Goal: Task Accomplishment & Management: Use online tool/utility

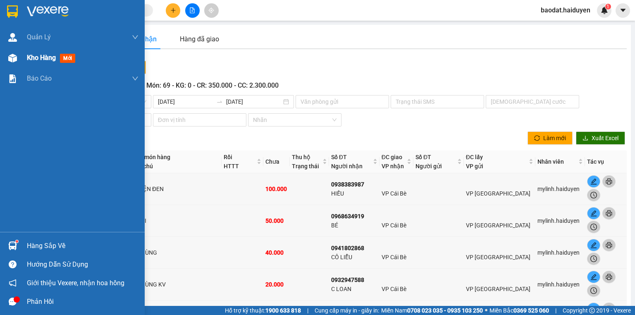
drag, startPoint x: 36, startPoint y: 60, endPoint x: 42, endPoint y: 63, distance: 7.0
click at [36, 60] on span "Kho hàng" at bounding box center [41, 58] width 29 height 8
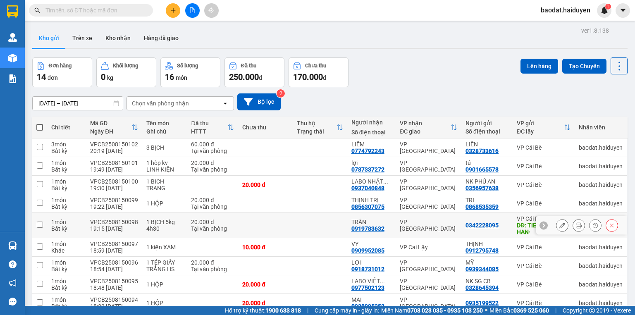
click at [466, 228] on div "0342228095" at bounding box center [482, 225] width 33 height 7
click at [304, 226] on td at bounding box center [320, 225] width 55 height 25
checkbox input "true"
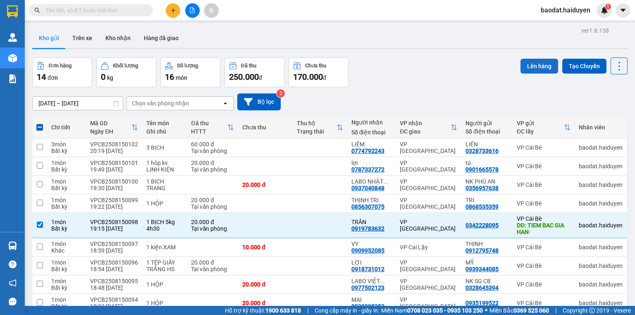
click at [536, 66] on button "Lên hàng" at bounding box center [540, 66] width 38 height 15
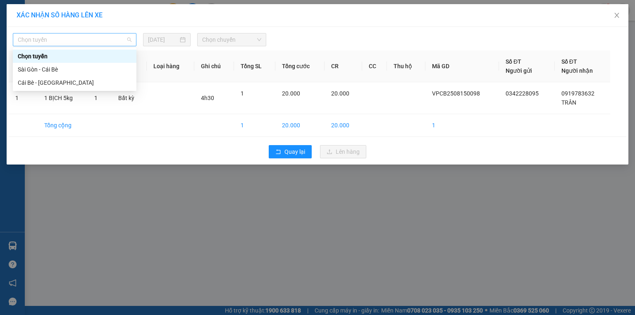
click at [128, 45] on span "Chọn tuyến" at bounding box center [75, 40] width 114 height 12
click at [115, 80] on div "Cái Bè - Sài Gòn" at bounding box center [75, 82] width 114 height 9
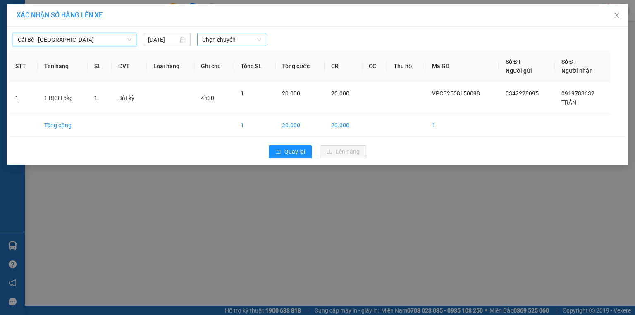
drag, startPoint x: 216, startPoint y: 43, endPoint x: 227, endPoint y: 46, distance: 11.8
click at [217, 43] on span "Chọn chuyến" at bounding box center [232, 40] width 60 height 12
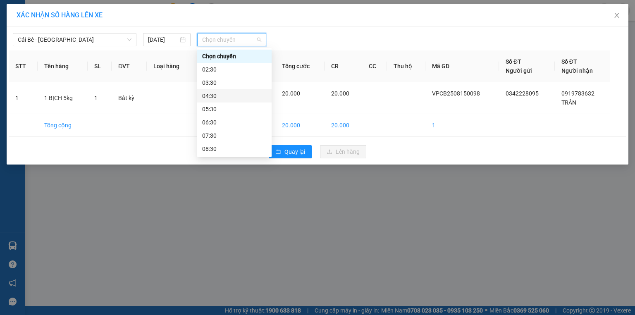
click at [253, 98] on div "04:30" at bounding box center [234, 95] width 65 height 9
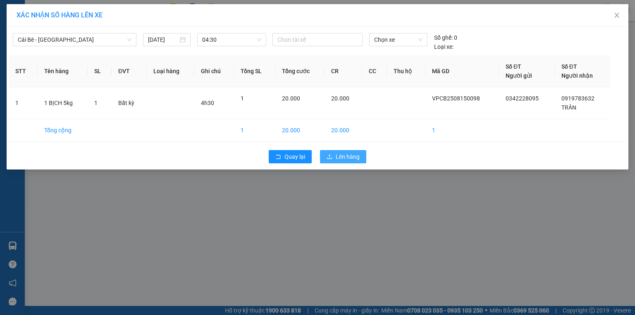
click at [352, 157] on span "Lên hàng" at bounding box center [348, 156] width 24 height 9
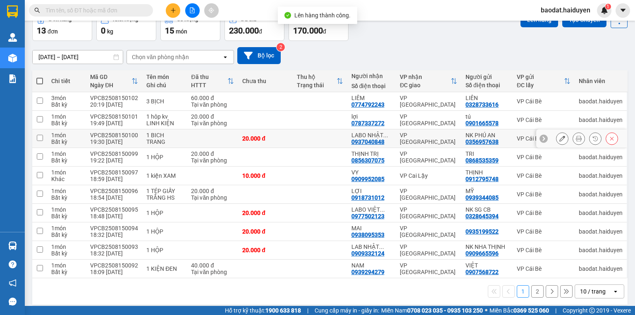
scroll to position [51, 0]
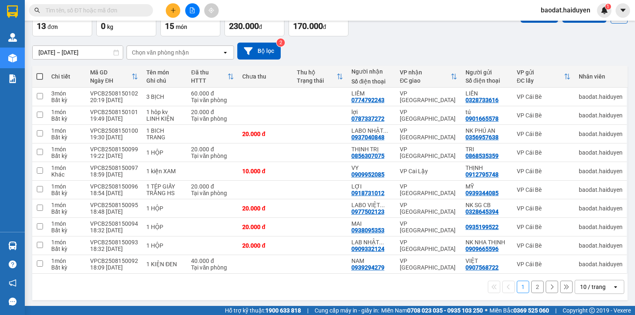
drag, startPoint x: 37, startPoint y: 75, endPoint x: 58, endPoint y: 75, distance: 21.1
click at [39, 74] on span at bounding box center [39, 76] width 7 height 7
click at [40, 72] on input "checkbox" at bounding box center [40, 72] width 0 height 0
checkbox input "true"
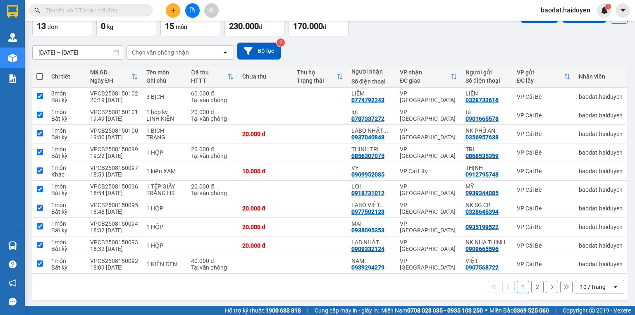
checkbox input "true"
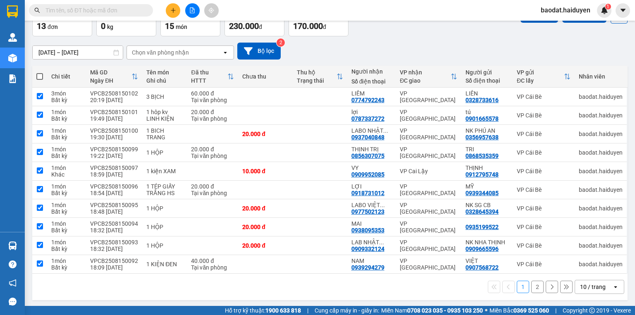
checkbox input "true"
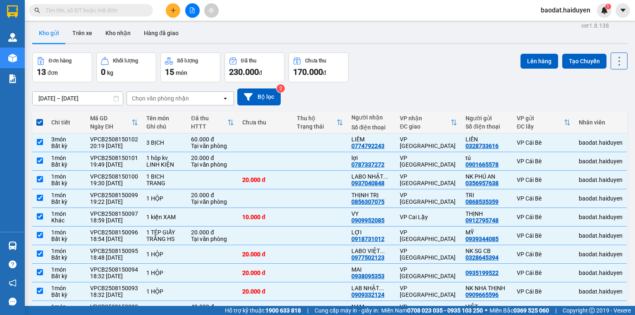
scroll to position [0, 0]
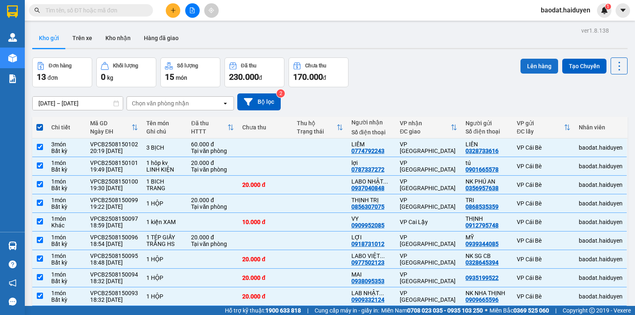
click at [526, 69] on button "Lên hàng" at bounding box center [540, 66] width 38 height 15
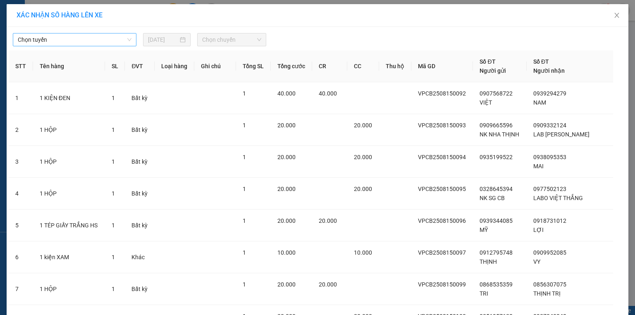
click at [108, 42] on span "Chọn tuyến" at bounding box center [75, 40] width 114 height 12
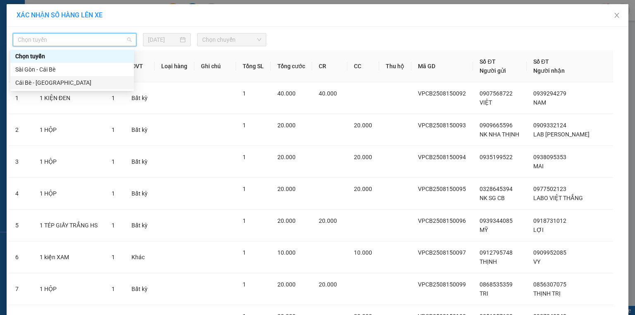
click at [95, 87] on div "Cái Bè - [GEOGRAPHIC_DATA]" at bounding box center [72, 82] width 114 height 9
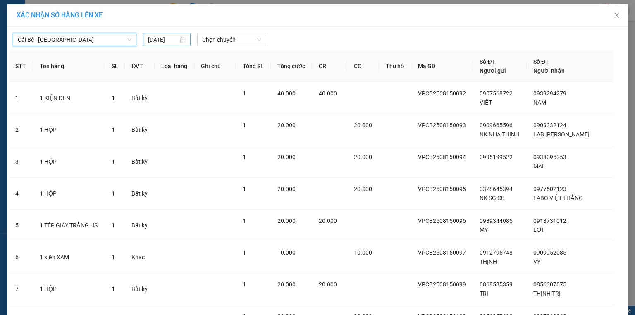
click at [175, 41] on input "[DATE]" at bounding box center [163, 39] width 30 height 9
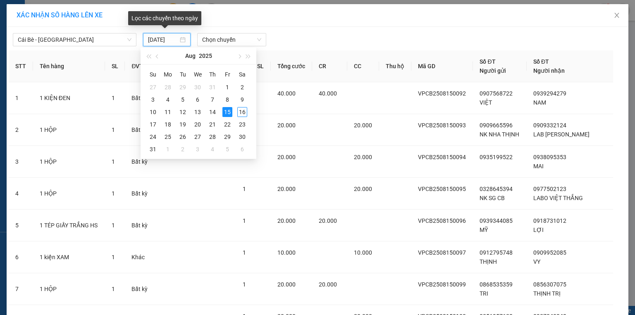
click at [180, 40] on div "[DATE]" at bounding box center [167, 39] width 38 height 9
click at [245, 116] on div "16" at bounding box center [242, 112] width 10 height 10
click at [245, 116] on td "1" at bounding box center [253, 130] width 35 height 32
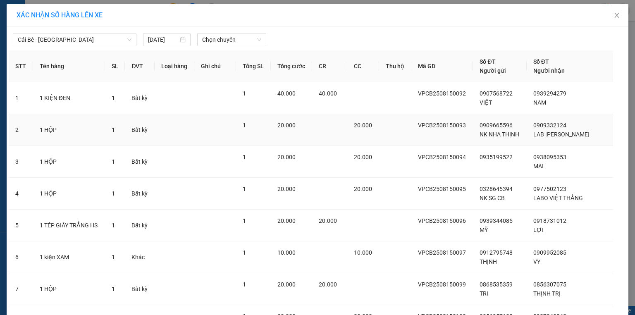
type input "[DATE]"
click at [256, 38] on span "Chọn chuyến" at bounding box center [232, 40] width 60 height 12
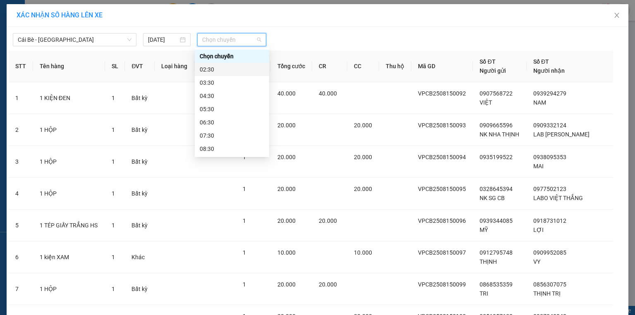
click at [248, 69] on div "02:30" at bounding box center [232, 69] width 65 height 9
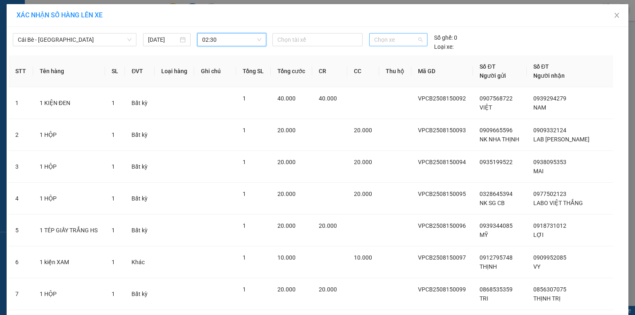
click at [407, 40] on span "Chọn xe" at bounding box center [398, 40] width 48 height 12
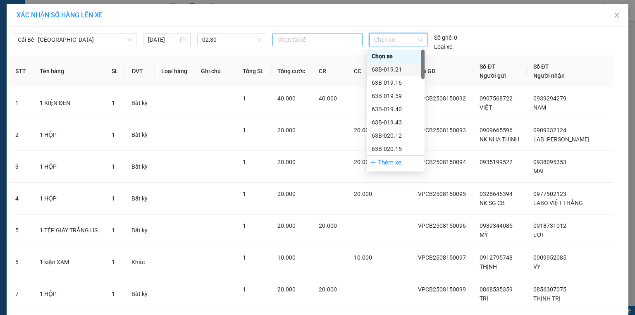
drag, startPoint x: 326, startPoint y: 39, endPoint x: 331, endPoint y: 35, distance: 6.4
click at [331, 36] on div at bounding box center [318, 40] width 86 height 10
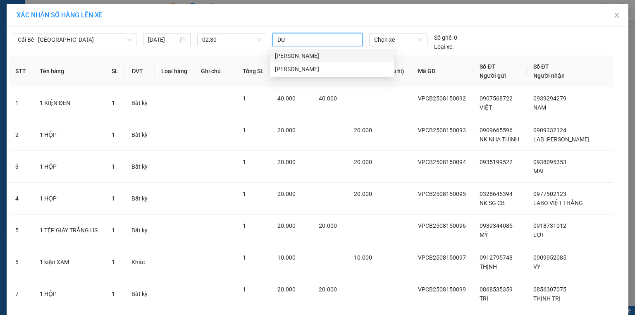
type input "DUY"
click at [331, 73] on div "[PERSON_NAME]" at bounding box center [332, 69] width 114 height 9
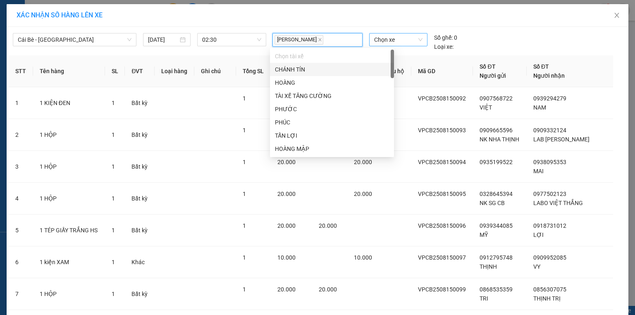
click at [418, 38] on span "Chọn xe" at bounding box center [398, 40] width 48 height 12
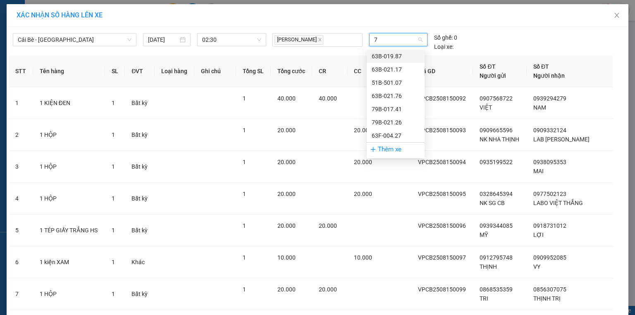
type input "76"
click at [400, 55] on div "63B-021.76" at bounding box center [396, 56] width 48 height 9
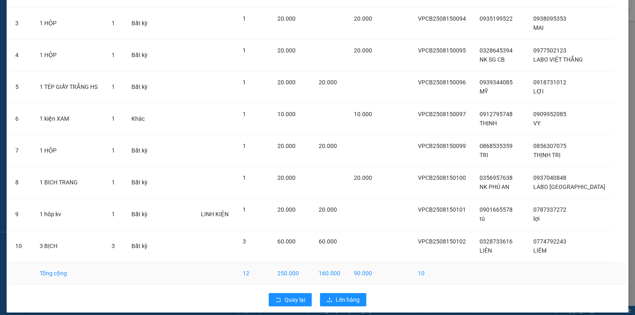
scroll to position [145, 0]
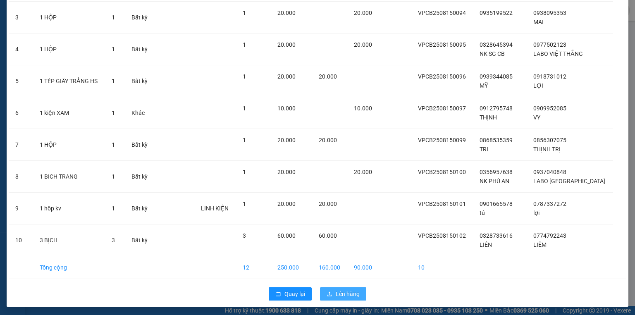
click at [349, 292] on span "Lên hàng" at bounding box center [348, 294] width 24 height 9
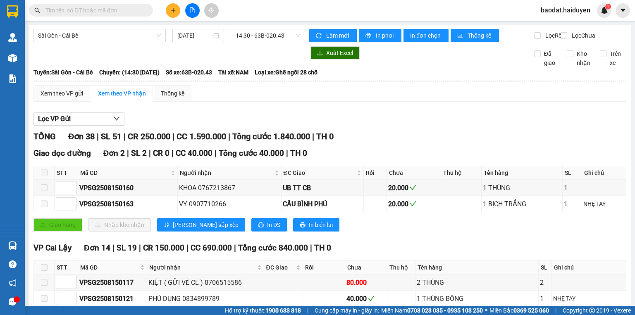
scroll to position [482, 0]
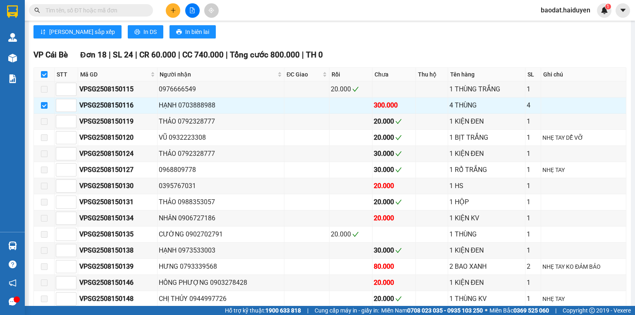
click at [178, 13] on button at bounding box center [173, 10] width 14 height 14
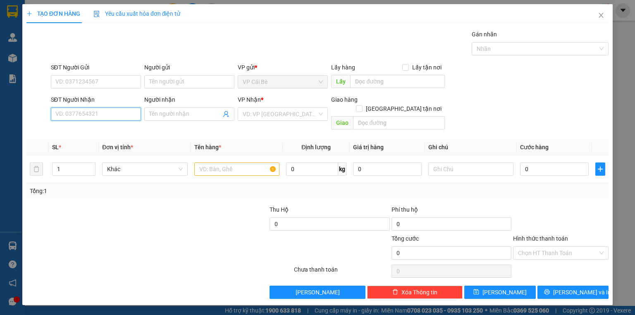
drag, startPoint x: 112, startPoint y: 119, endPoint x: 112, endPoint y: 113, distance: 6.2
click at [112, 118] on input "SĐT Người Nhận" at bounding box center [96, 114] width 90 height 13
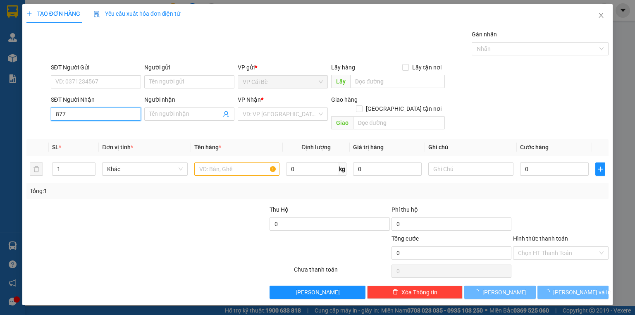
click at [112, 113] on input "877" at bounding box center [96, 114] width 90 height 13
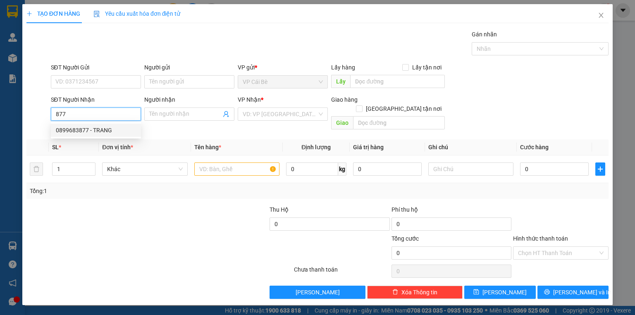
click at [117, 134] on div "0899683877 - TRANG" at bounding box center [96, 130] width 80 height 9
type input "0899683877"
type input "TRANG"
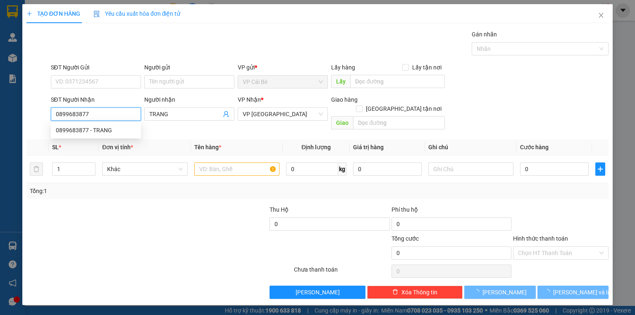
type input "30.000"
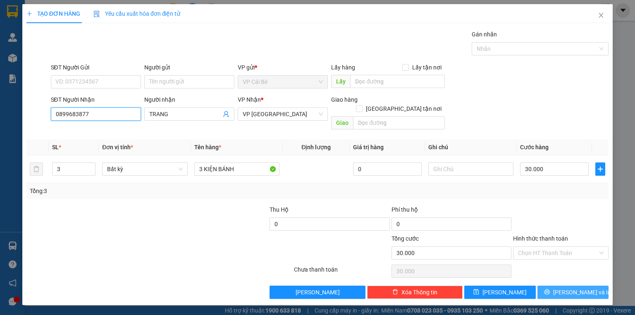
type input "0899683877"
click at [585, 288] on span "[PERSON_NAME] và In" at bounding box center [582, 292] width 58 height 9
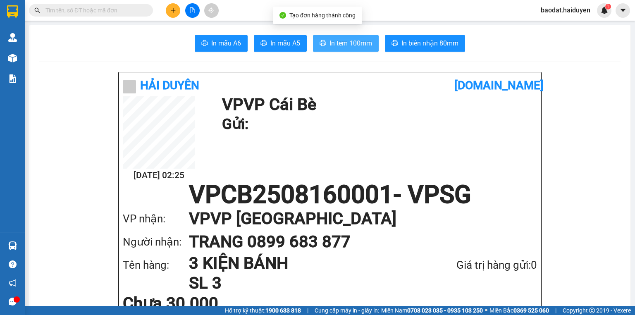
click at [370, 45] on button "In tem 100mm" at bounding box center [346, 43] width 66 height 17
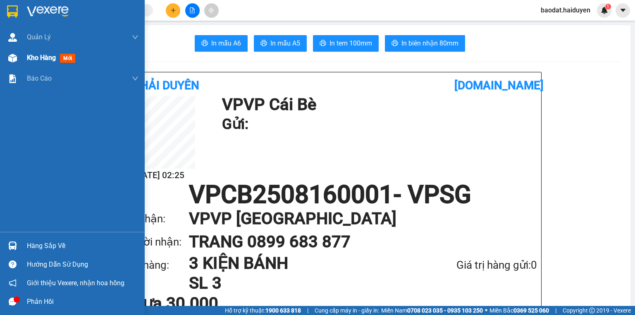
drag, startPoint x: 20, startPoint y: 60, endPoint x: 40, endPoint y: 57, distance: 19.7
click at [21, 61] on div "Kho hàng mới" at bounding box center [72, 58] width 145 height 21
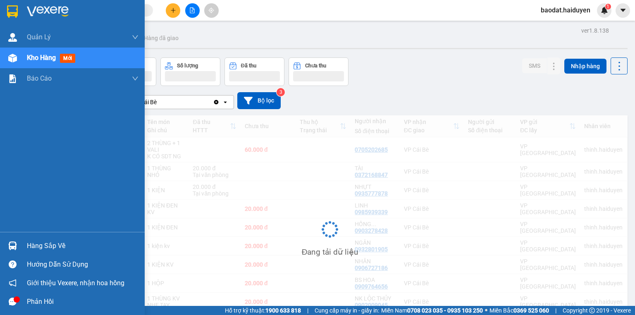
click at [40, 57] on span "Kho hàng" at bounding box center [41, 58] width 29 height 8
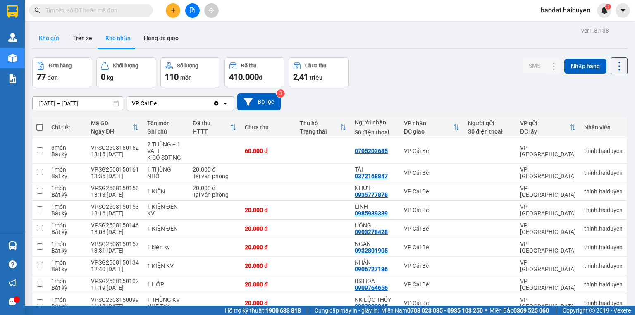
drag, startPoint x: 49, startPoint y: 38, endPoint x: 45, endPoint y: 36, distance: 4.5
click at [49, 38] on button "Kho gửi" at bounding box center [49, 38] width 34 height 20
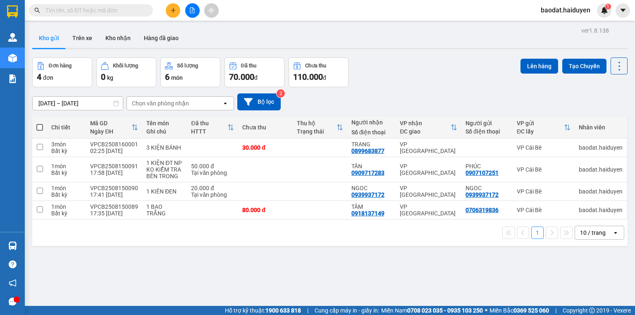
drag, startPoint x: 38, startPoint y: 124, endPoint x: 31, endPoint y: 109, distance: 16.6
click at [38, 124] on span at bounding box center [39, 127] width 7 height 7
click at [40, 123] on input "checkbox" at bounding box center [40, 123] width 0 height 0
checkbox input "true"
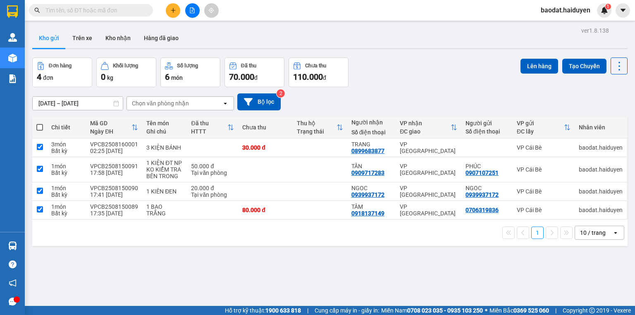
checkbox input "true"
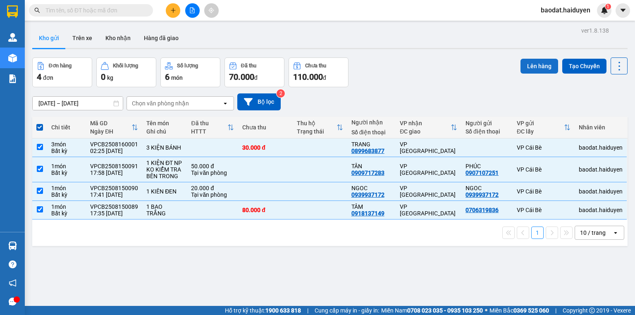
click at [526, 67] on button "Lên hàng" at bounding box center [540, 66] width 38 height 15
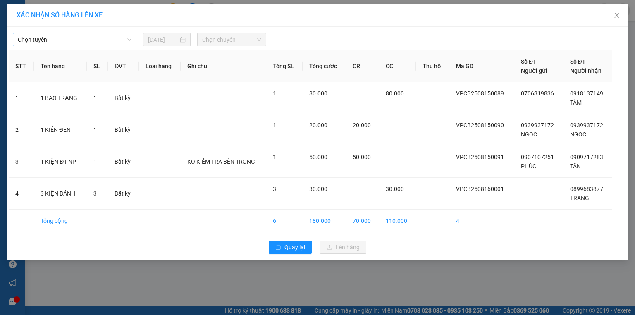
click at [124, 43] on span "Chọn tuyến" at bounding box center [75, 40] width 114 height 12
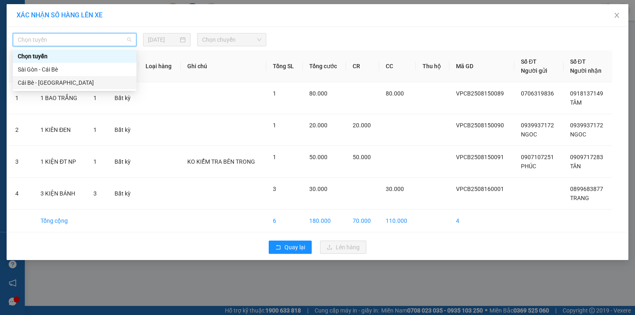
click at [120, 85] on div "Cái Bè - [GEOGRAPHIC_DATA]" at bounding box center [75, 82] width 114 height 9
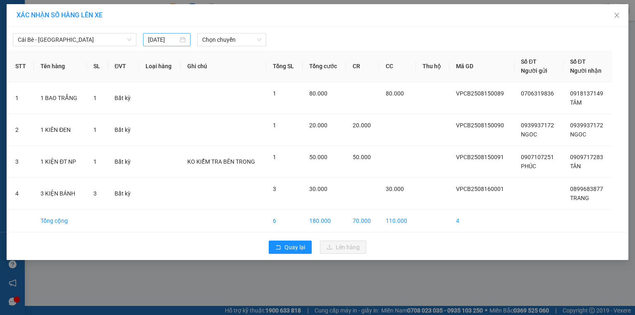
click at [180, 41] on div "[DATE]" at bounding box center [167, 39] width 38 height 9
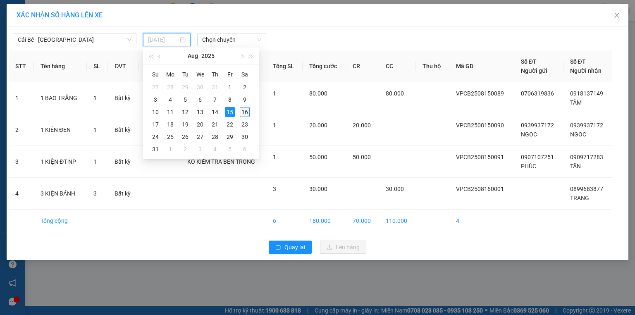
click at [243, 109] on div "16" at bounding box center [245, 112] width 10 height 10
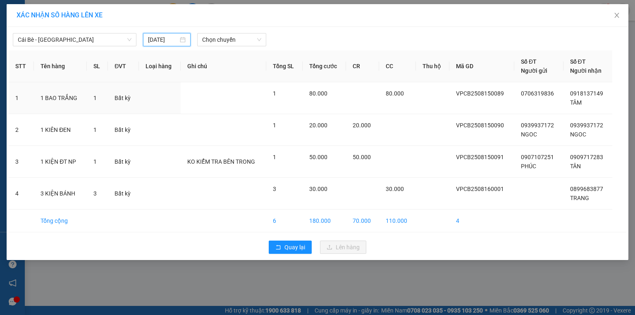
type input "[DATE]"
click at [245, 44] on span "Chọn chuyến" at bounding box center [232, 40] width 60 height 12
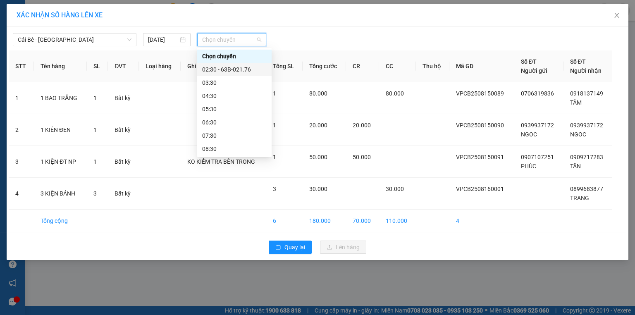
click at [248, 71] on div "02:30 - 63B-021.76" at bounding box center [234, 69] width 65 height 9
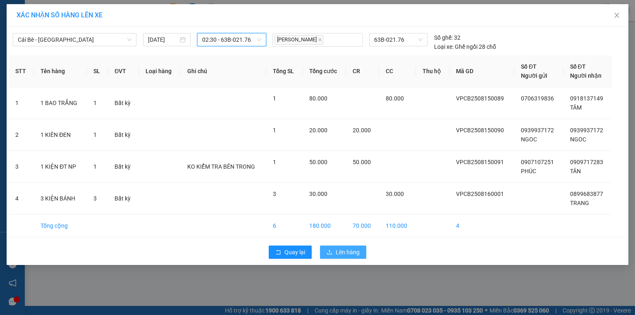
drag, startPoint x: 357, startPoint y: 252, endPoint x: 359, endPoint y: 243, distance: 9.4
click at [357, 252] on span "Lên hàng" at bounding box center [348, 252] width 24 height 9
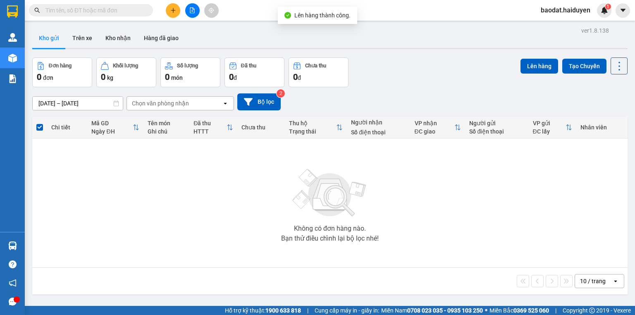
click at [410, 114] on div "[DATE] – [DATE] Press the down arrow key to interact with the calendar and sele…" at bounding box center [330, 101] width 596 height 29
